Goal: Find specific page/section

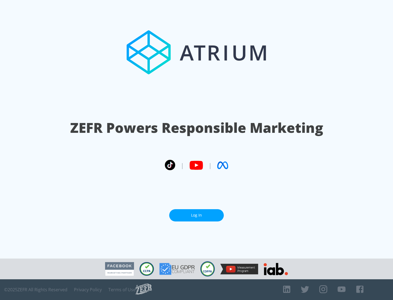
click at [197, 215] on link "Log In" at bounding box center [196, 215] width 55 height 12
